Goal: Task Accomplishment & Management: Use online tool/utility

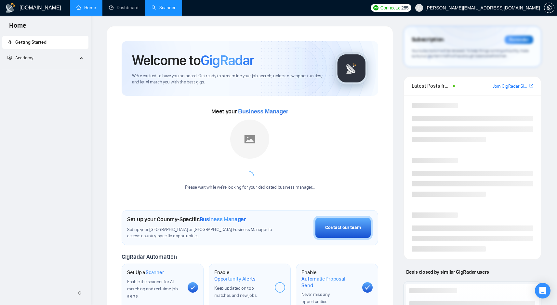
click at [159, 8] on link "Scanner" at bounding box center [164, 8] width 24 height 6
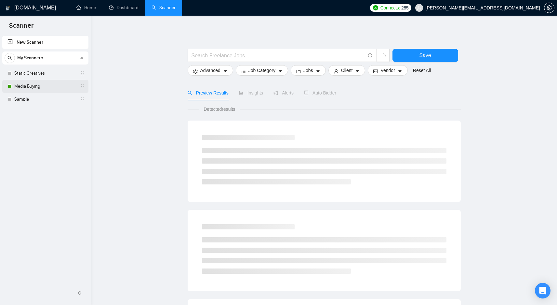
click at [58, 89] on link "Media Buying" at bounding box center [45, 86] width 62 height 13
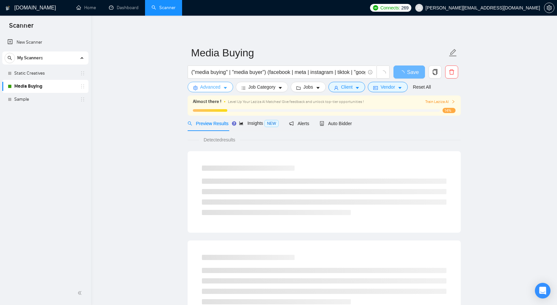
click at [220, 88] on span "Advanced" at bounding box center [210, 86] width 20 height 7
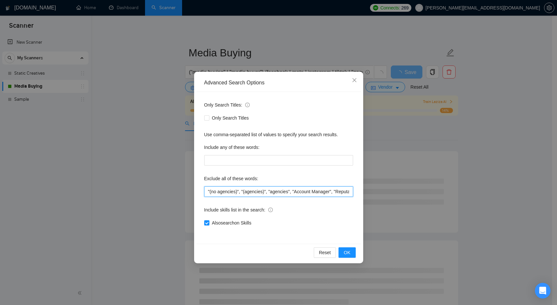
scroll to position [0, 605]
drag, startPoint x: 296, startPoint y: 192, endPoint x: 437, endPoint y: 189, distance: 140.6
click at [437, 189] on div "Advanced Search Options Only Search Titles: Only Search Titles Use comma-separa…" at bounding box center [278, 152] width 557 height 305
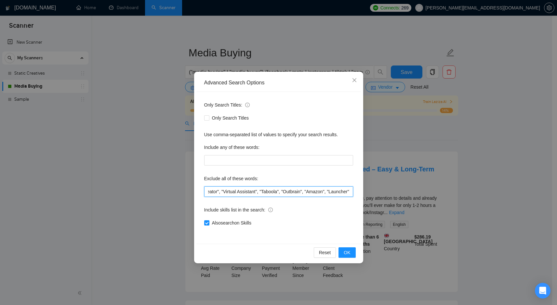
scroll to position [0, 631]
type input ""(no agencies)", "(agencies)", "agencies", "Account Manager", "Reputation Manag…"
click at [352, 252] on button "OK" at bounding box center [347, 252] width 17 height 10
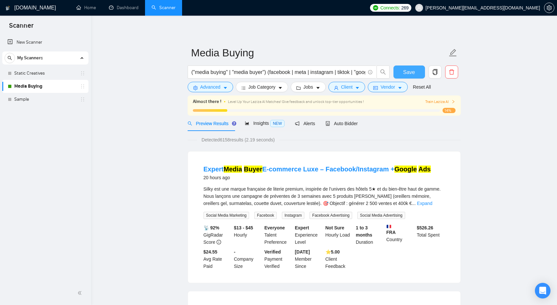
click at [409, 69] on span "Save" at bounding box center [409, 72] width 12 height 8
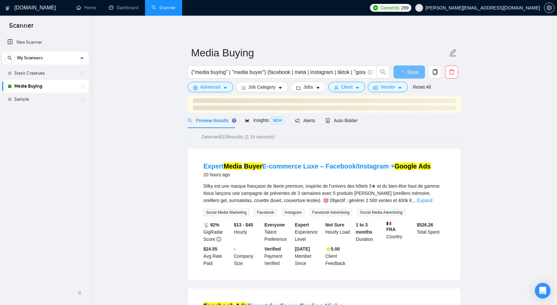
click at [446, 102] on h3 at bounding box center [324, 100] width 263 height 5
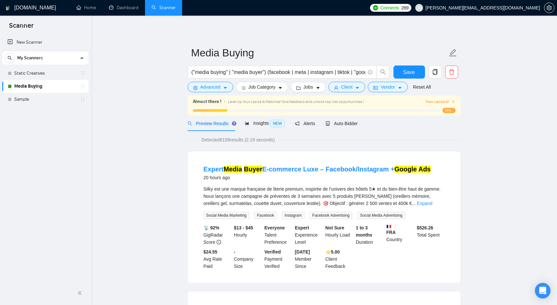
click at [445, 102] on span "Train Laziza AI" at bounding box center [441, 102] width 30 height 6
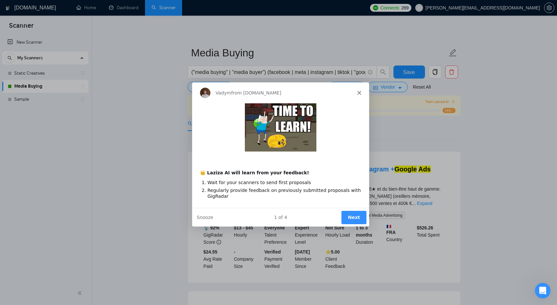
click at [355, 216] on button "Next" at bounding box center [353, 216] width 25 height 13
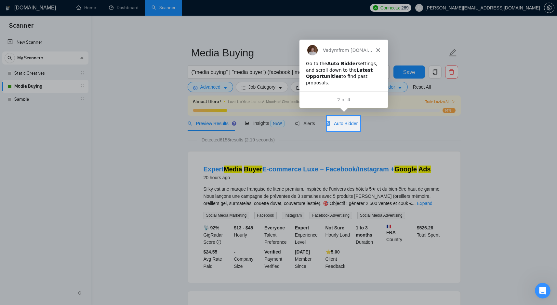
click at [348, 121] on span "Auto Bidder" at bounding box center [342, 123] width 32 height 5
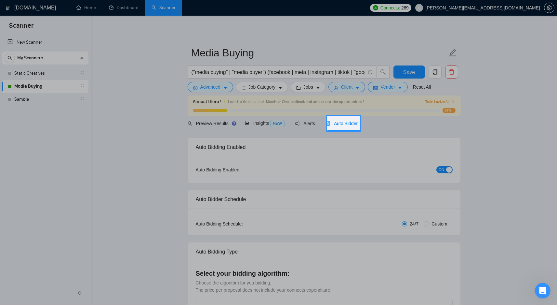
checkbox input "true"
click at [348, 121] on span "Auto Bidder" at bounding box center [342, 123] width 32 height 5
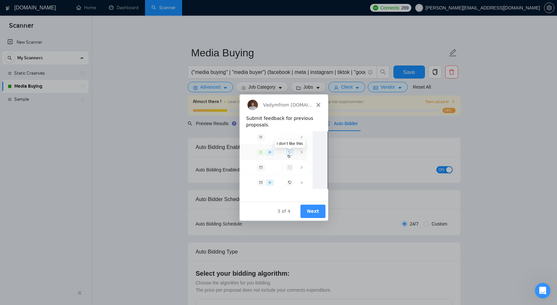
click at [315, 211] on button "Next" at bounding box center [312, 210] width 25 height 13
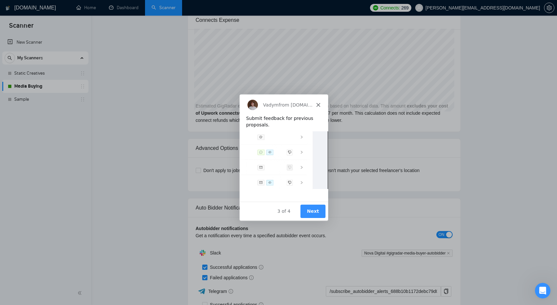
scroll to position [1644, 0]
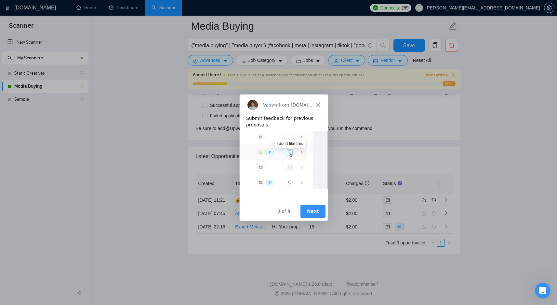
click at [318, 210] on button "Next" at bounding box center [312, 210] width 25 height 13
click at [319, 108] on div "Vadym from [DOMAIN_NAME]" at bounding box center [283, 104] width 89 height 21
click at [318, 104] on polygon "Close" at bounding box center [318, 105] width 4 height 4
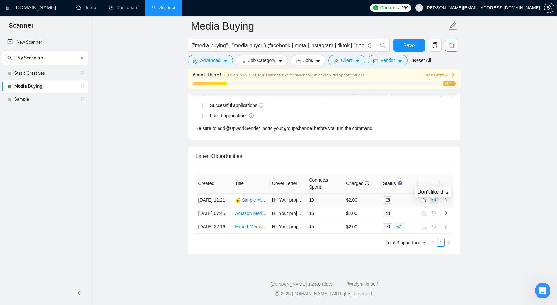
click at [433, 197] on icon "dislike" at bounding box center [434, 199] width 5 height 5
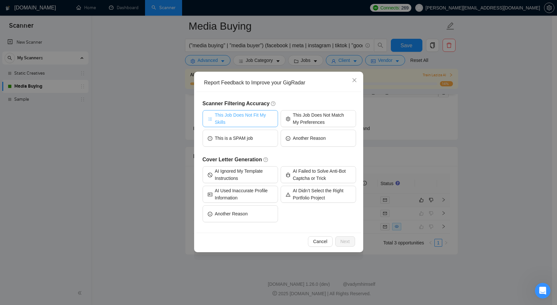
click at [245, 114] on span "This Job Does Not Fit My Skills" at bounding box center [244, 118] width 58 height 14
click at [346, 244] on span "Next" at bounding box center [345, 241] width 9 height 7
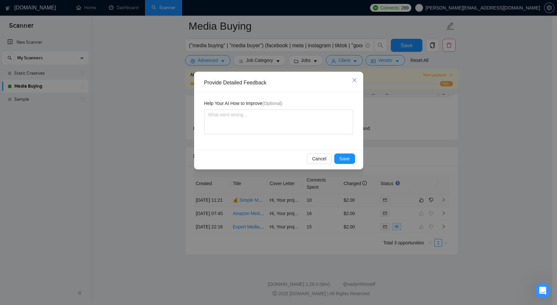
click at [345, 165] on div "Cancel Save" at bounding box center [279, 158] width 165 height 17
click at [345, 159] on span "Save" at bounding box center [345, 158] width 10 height 7
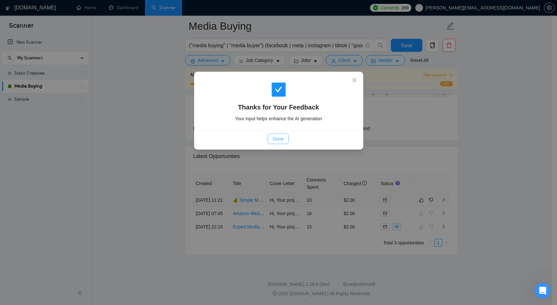
drag, startPoint x: 289, startPoint y: 143, endPoint x: 276, endPoint y: 139, distance: 13.6
click at [289, 143] on div "Done" at bounding box center [279, 138] width 154 height 10
click at [276, 139] on span "Done" at bounding box center [278, 138] width 11 height 7
